Goal: Information Seeking & Learning: Learn about a topic

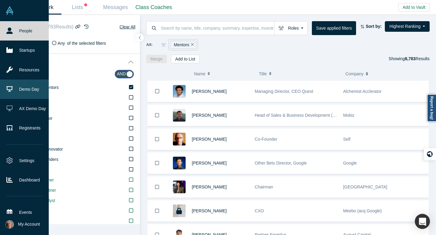
click at [17, 86] on link "Demo Day" at bounding box center [24, 89] width 49 height 19
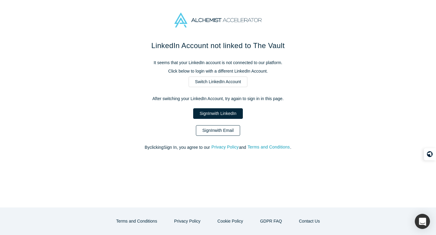
click at [227, 130] on link "Sign In with Email" at bounding box center [218, 130] width 44 height 11
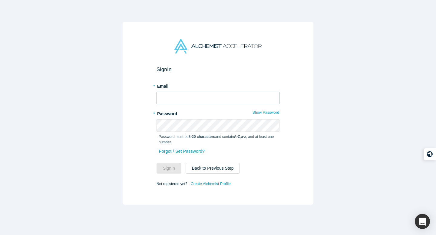
click at [218, 101] on input "text" at bounding box center [218, 98] width 123 height 13
type input "laurent@alchemistaccelerator.com"
click at [167, 171] on button "Sign In" at bounding box center [169, 168] width 25 height 11
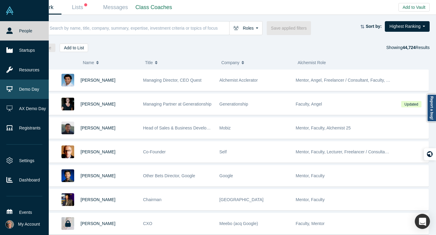
click at [18, 89] on link "Demo Day" at bounding box center [24, 89] width 49 height 19
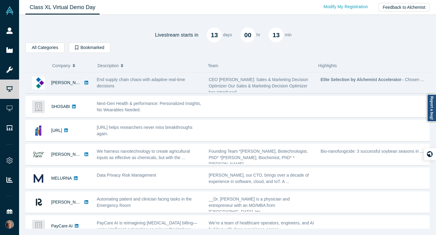
click at [180, 81] on span "End supply chain chaos with adaptive real-time decisions" at bounding box center [141, 82] width 88 height 11
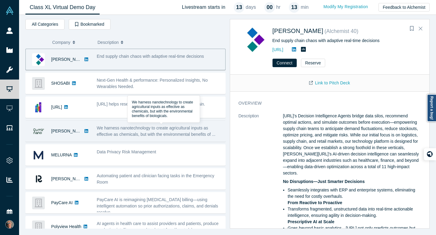
click at [133, 126] on span "We harness nanotechnology to create agricultural inputs as effective as chemica…" at bounding box center [156, 131] width 119 height 11
